Goal: Learn about a topic

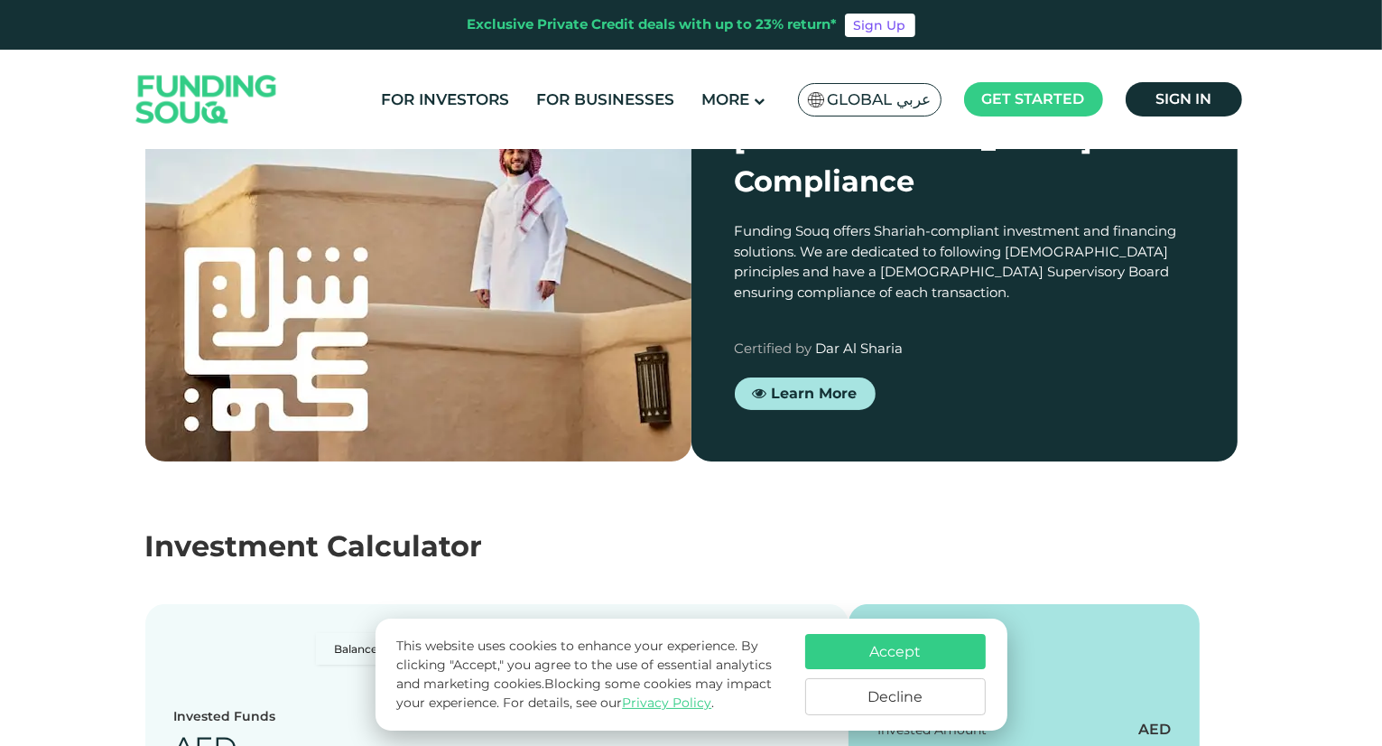
scroll to position [1986, 0]
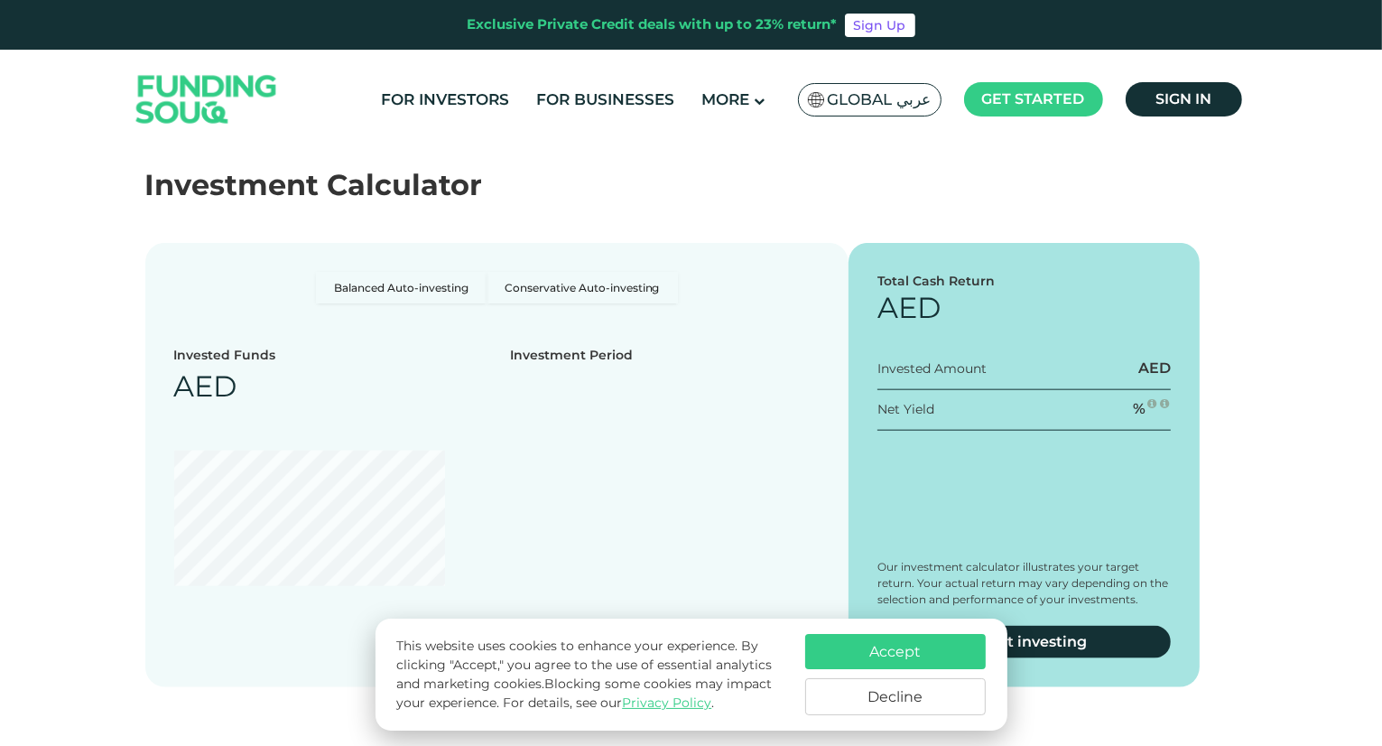
click at [224, 99] on img at bounding box center [206, 99] width 177 height 91
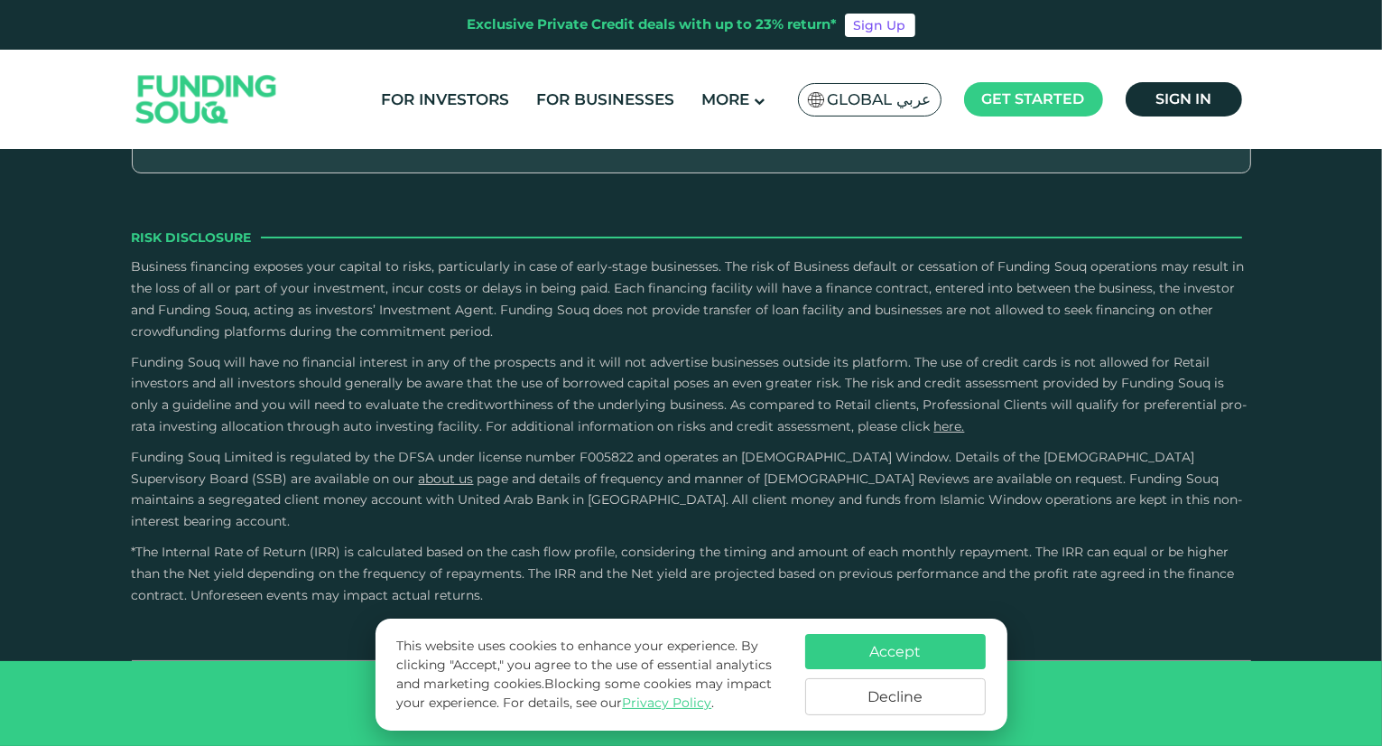
scroll to position [2978, 0]
type tc-range-slider "4"
